Goal: Task Accomplishment & Management: Manage account settings

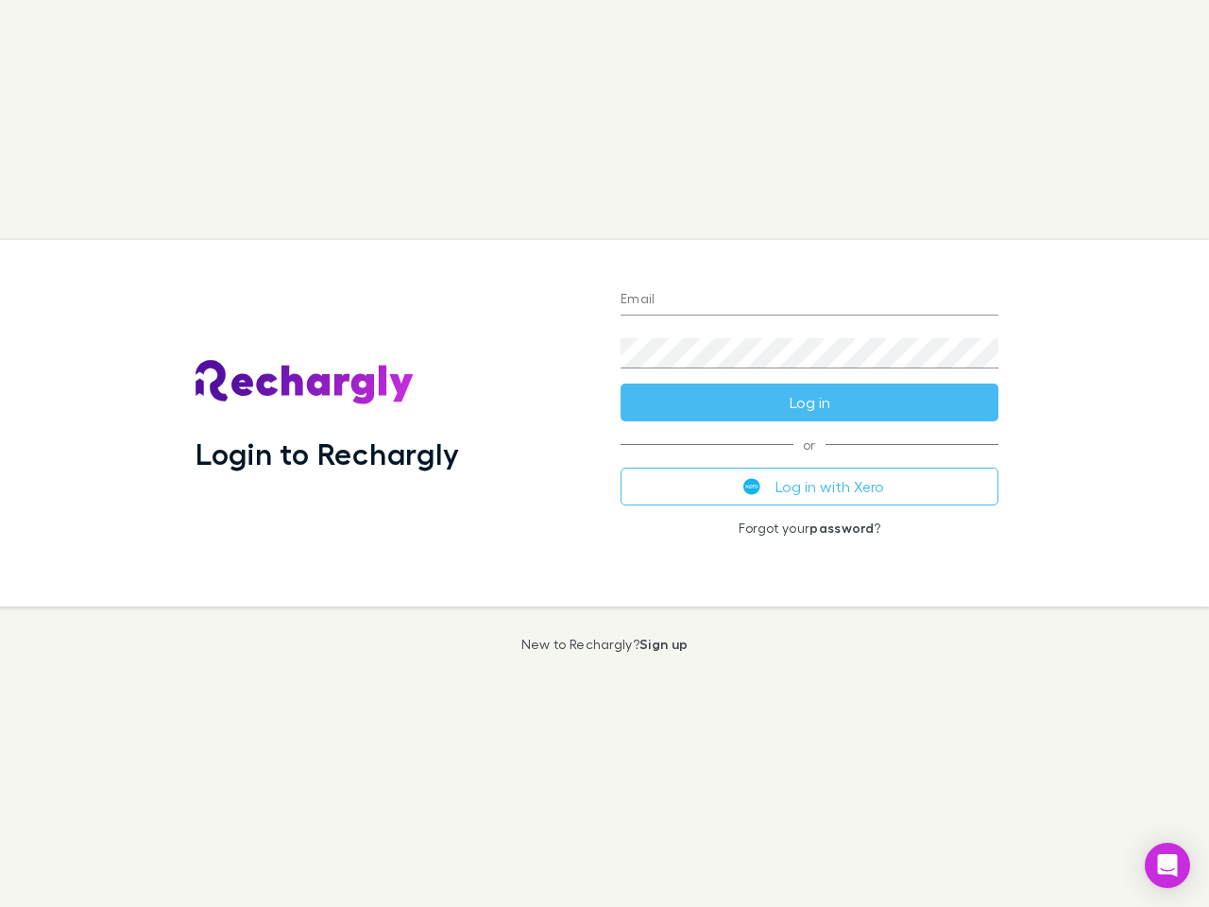
click at [604, 453] on div "Login to Rechargly" at bounding box center [392, 423] width 425 height 366
click at [809, 300] on input "Email" at bounding box center [809, 300] width 378 height 30
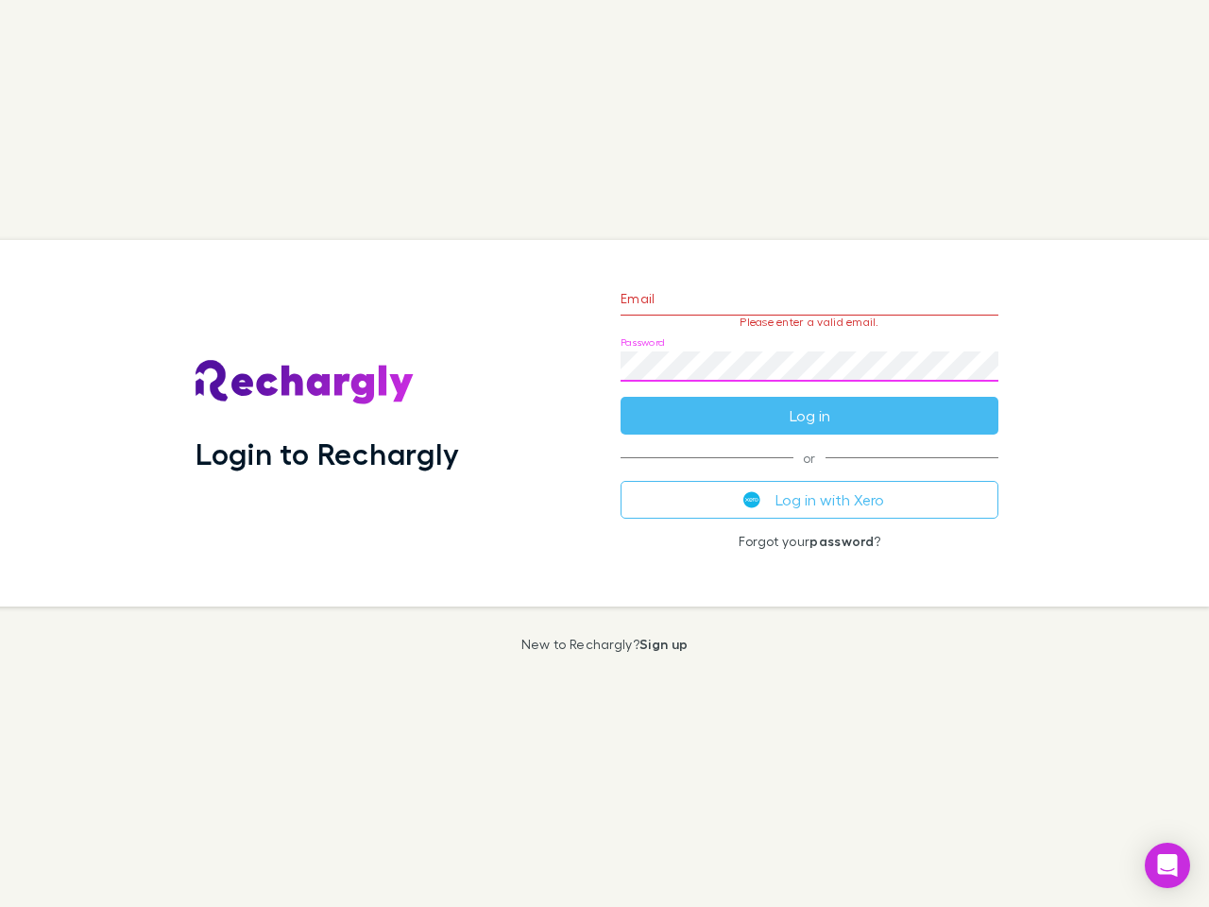
click at [809, 402] on form "Email Please enter a valid email. Password Log in" at bounding box center [809, 352] width 378 height 164
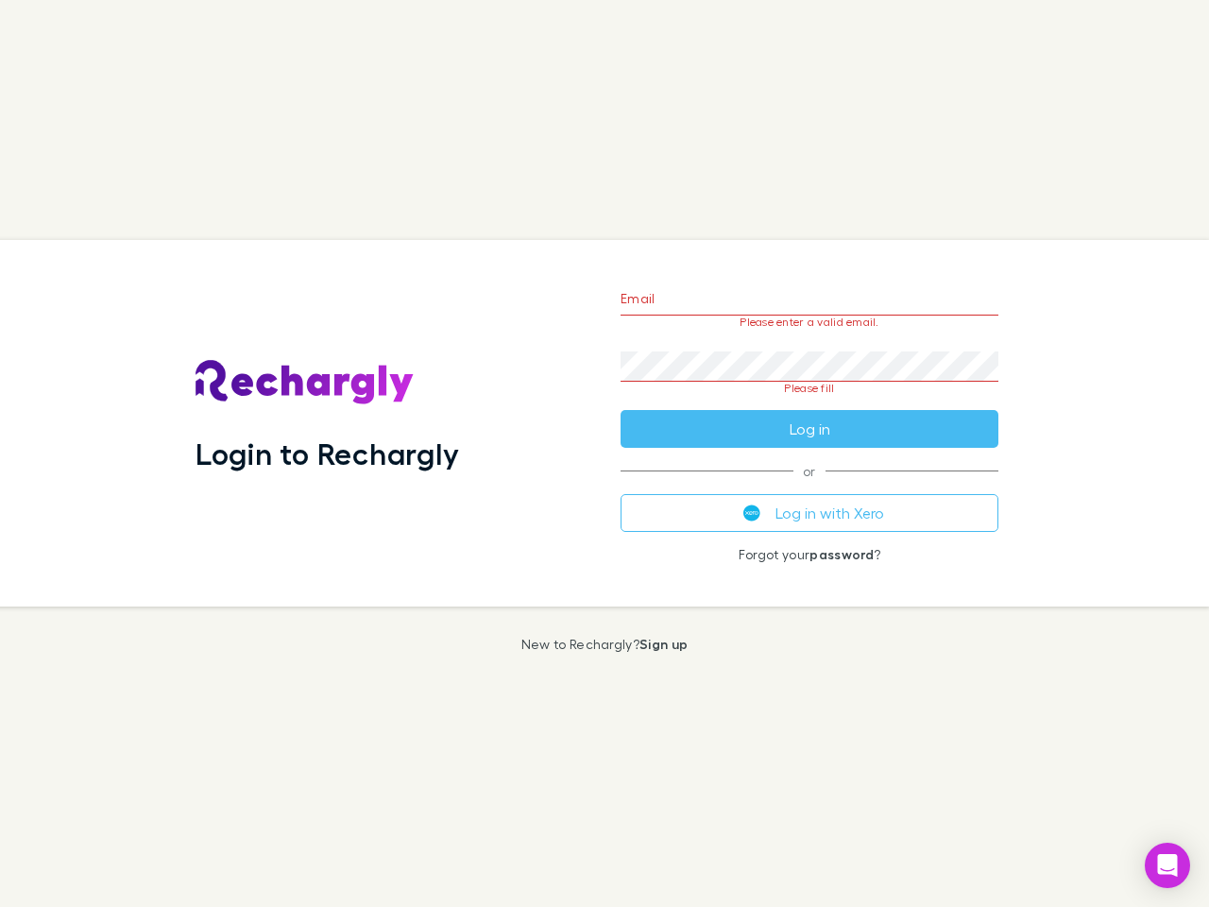
click at [809, 486] on div "Email Please enter a valid email. Password Please fill Log in or Log in with Xe…" at bounding box center [809, 423] width 408 height 366
click at [1167, 865] on icon "Open Intercom Messenger" at bounding box center [1168, 865] width 20 height 23
